Goal: Task Accomplishment & Management: Use online tool/utility

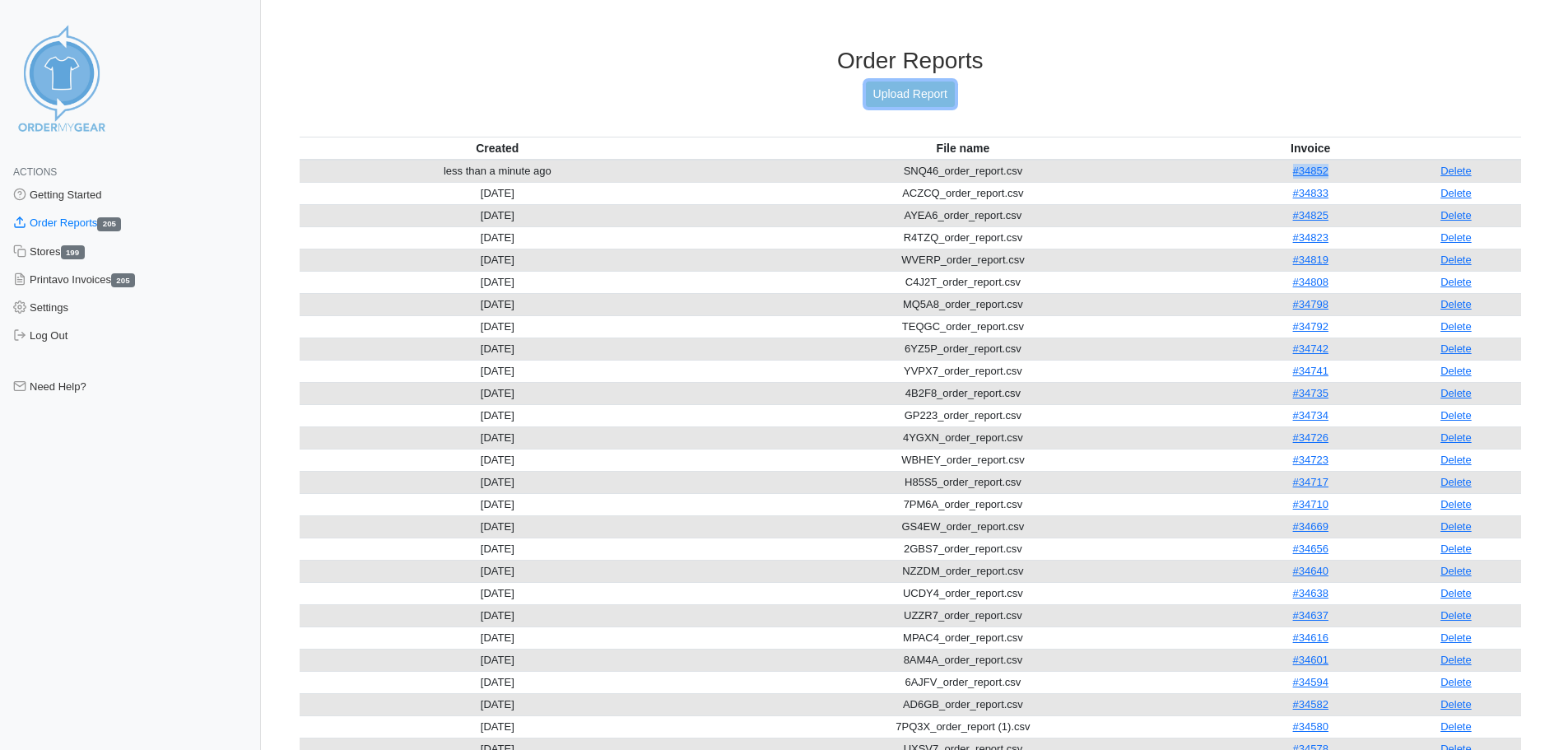
click at [921, 88] on link "Upload Report" at bounding box center [911, 94] width 89 height 25
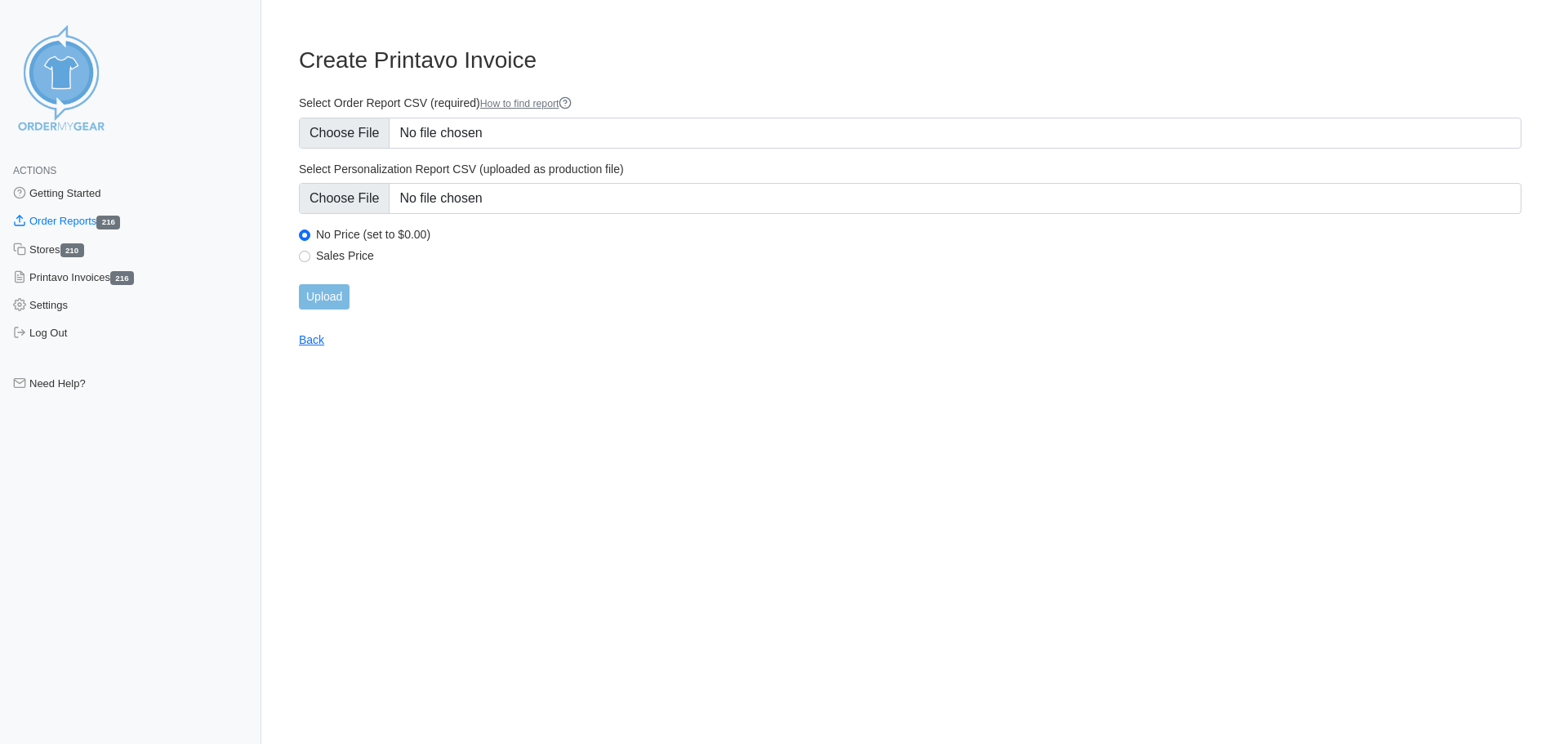
type input "C:\fakepath\UKBJB_order_report.csv"
click at [330, 292] on input "Upload" at bounding box center [324, 296] width 51 height 25
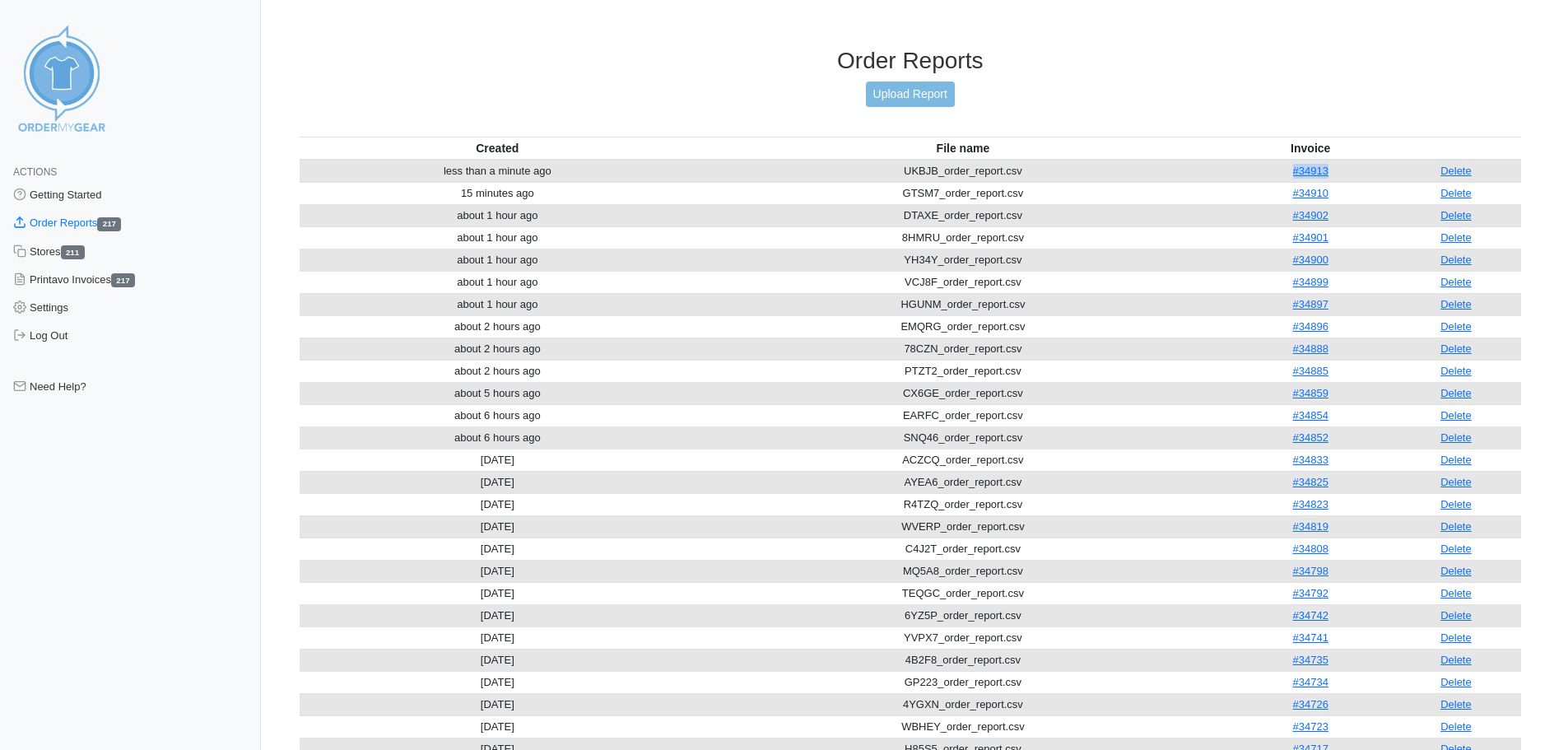
drag, startPoint x: 1362, startPoint y: 173, endPoint x: 1265, endPoint y: 168, distance: 97.1
click at [1265, 168] on td "#34913" at bounding box center [1310, 171] width 161 height 23
copy link "#34913"
